Goal: Find specific page/section

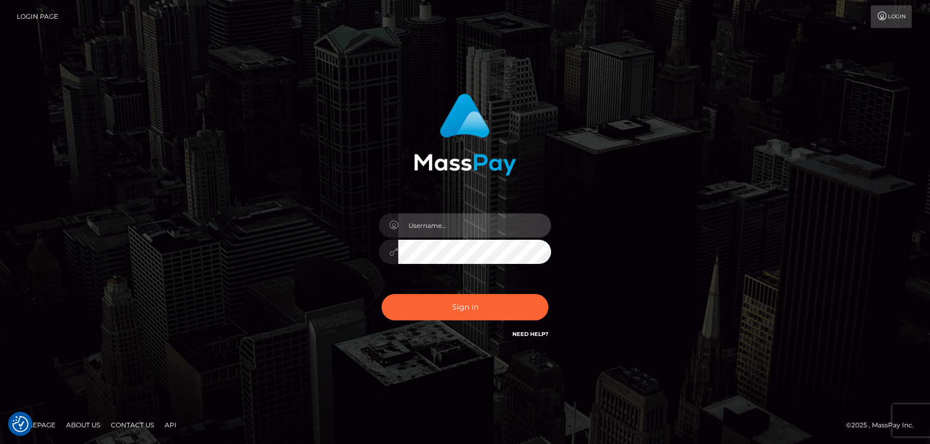
type input "hello.feetfinder"
click at [496, 215] on input "hello.feetfinder" at bounding box center [474, 226] width 153 height 24
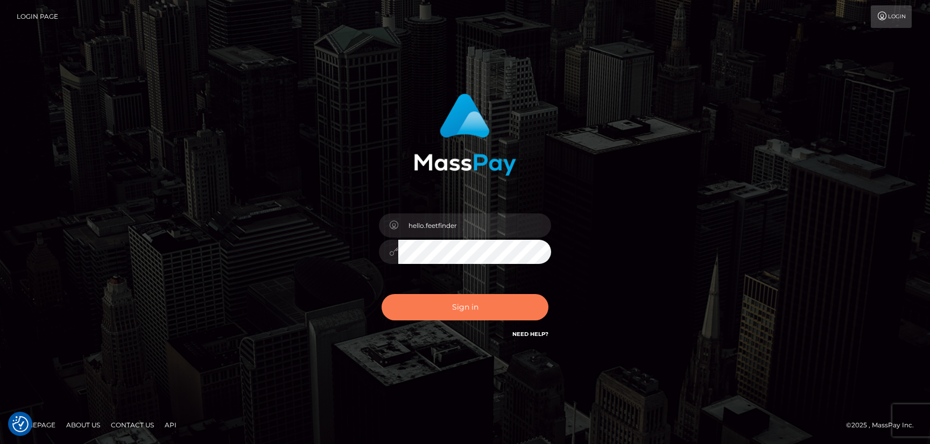
click at [509, 315] on button "Sign in" at bounding box center [465, 307] width 167 height 26
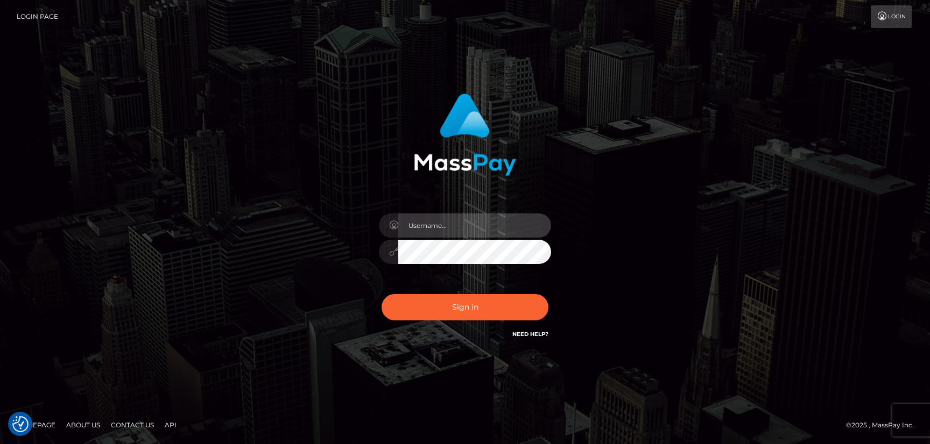
type input "hello.feetfinder"
click at [482, 227] on input "hello.feetfinder" at bounding box center [474, 226] width 153 height 24
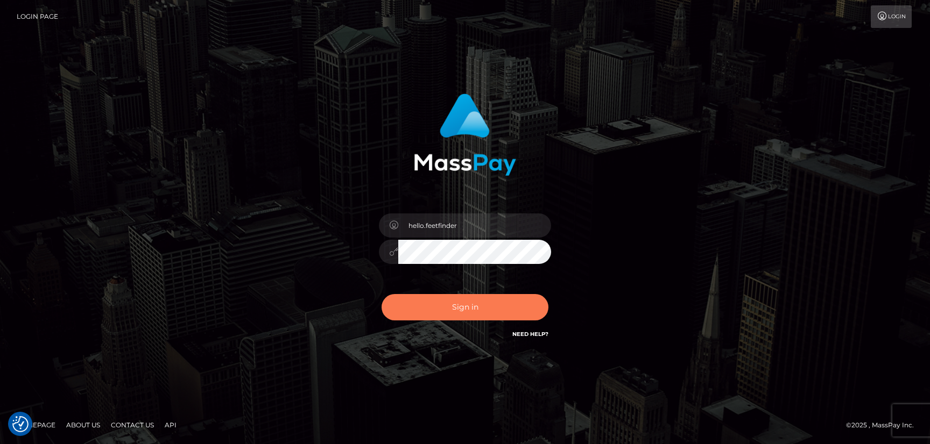
click at [493, 299] on button "Sign in" at bounding box center [465, 307] width 167 height 26
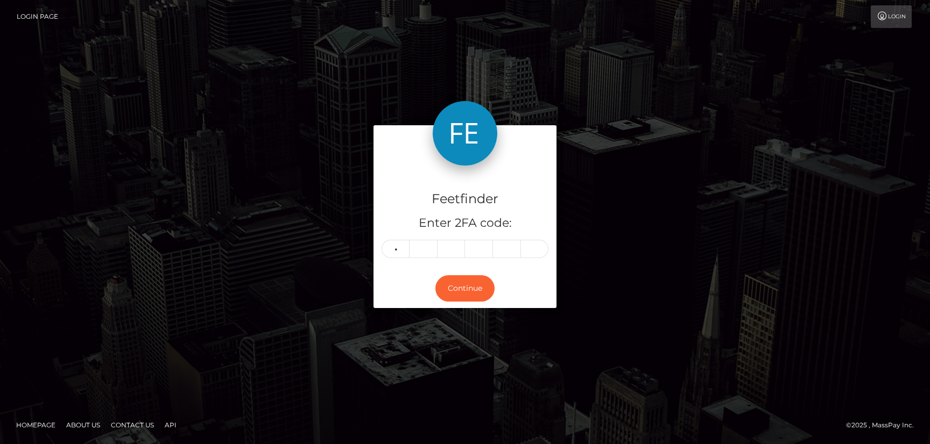
type input "2"
type input "1"
type input "4"
type input "6"
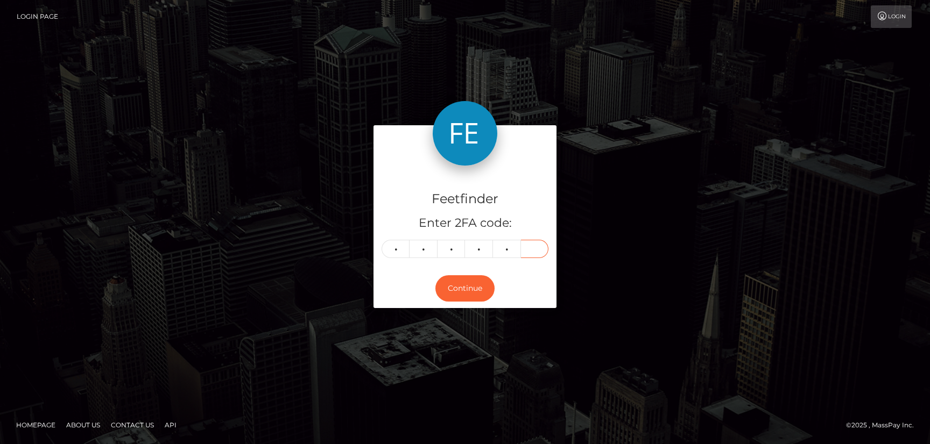
type input "6"
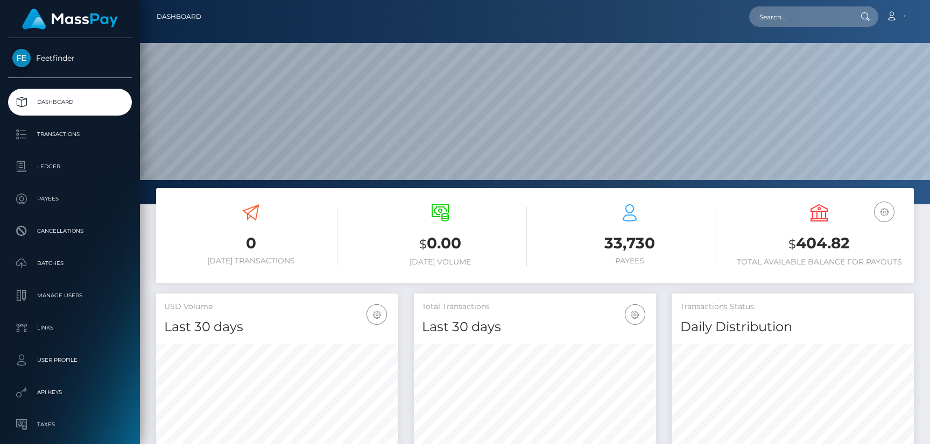
scroll to position [191, 242]
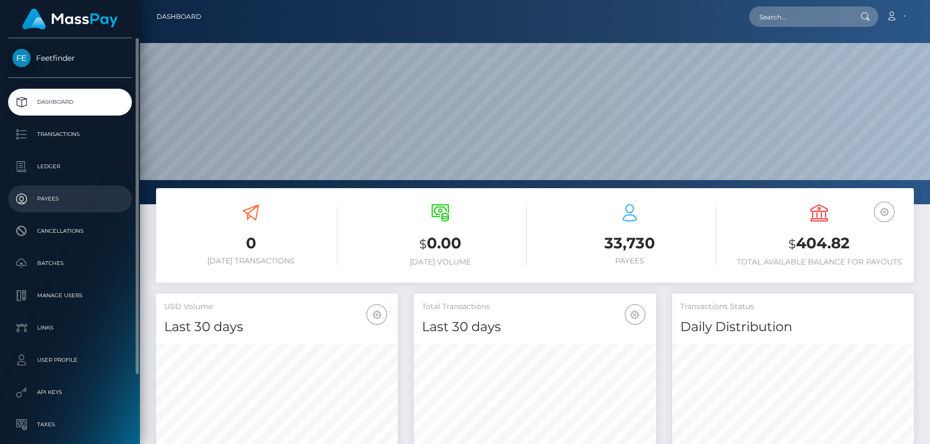
click at [69, 199] on p "Payees" at bounding box center [69, 199] width 115 height 16
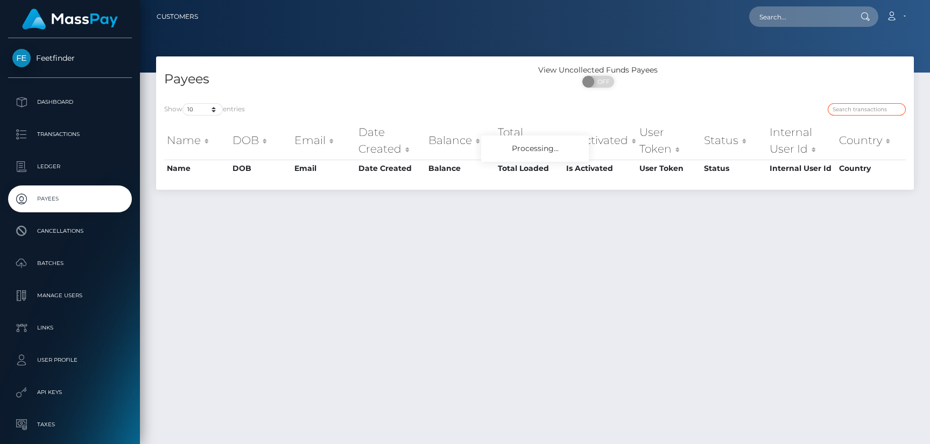
click at [866, 109] on input "search" at bounding box center [867, 109] width 78 height 12
paste input "52cc0e83-8234-11f0-8023-0266f44cc279"
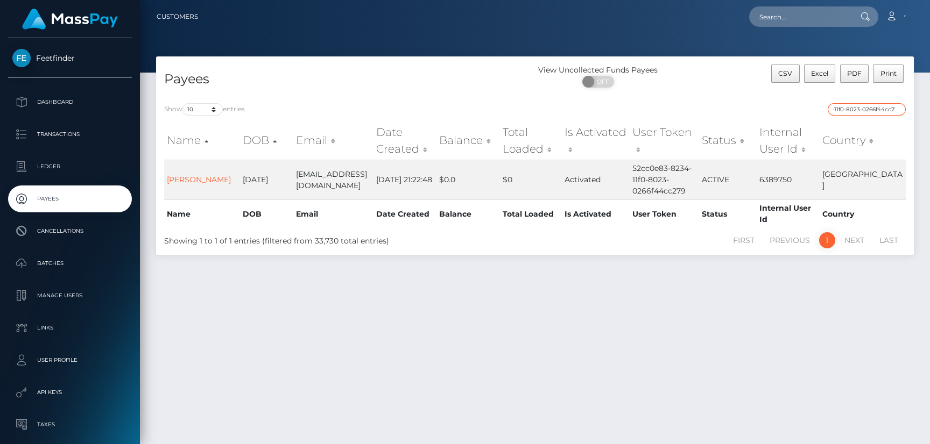
type input "52cc0e83-8234-11f0-8023-0266f44cc279"
